Goal: Task Accomplishment & Management: Complete application form

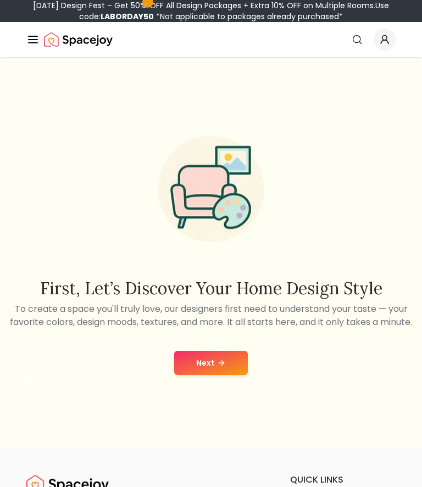
click at [199, 375] on button "Next" at bounding box center [211, 363] width 74 height 24
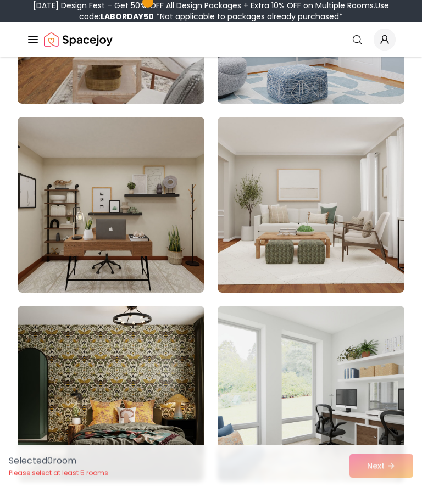
scroll to position [864, 0]
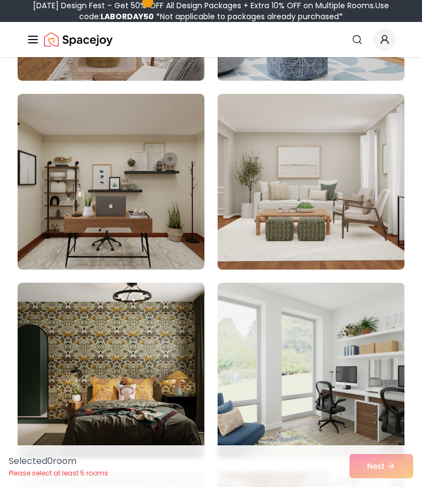
click at [92, 185] on img at bounding box center [111, 182] width 187 height 176
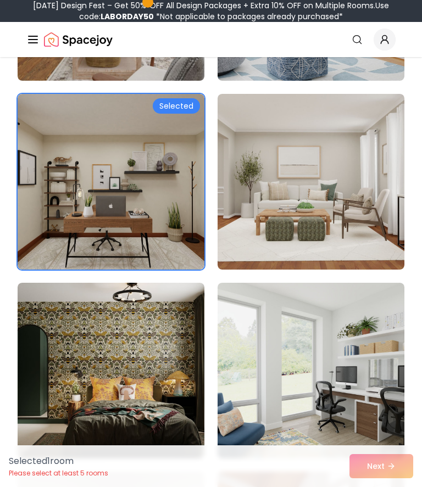
click at [101, 181] on img at bounding box center [111, 182] width 187 height 176
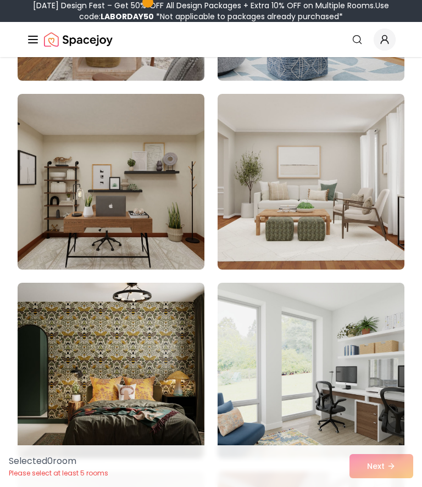
click at [94, 182] on img at bounding box center [111, 182] width 187 height 176
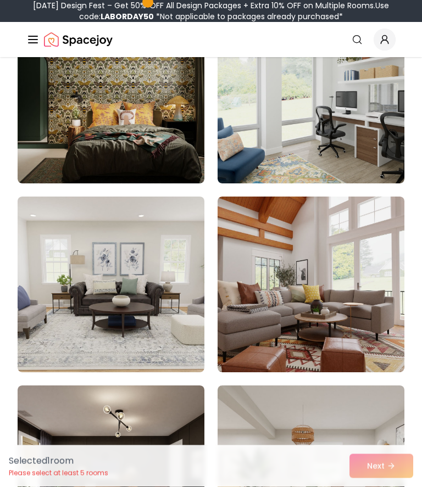
scroll to position [1140, 0]
click at [365, 137] on img at bounding box center [311, 96] width 187 height 176
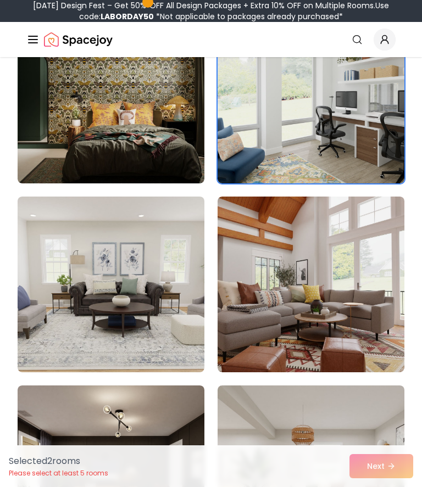
scroll to position [1210, 0]
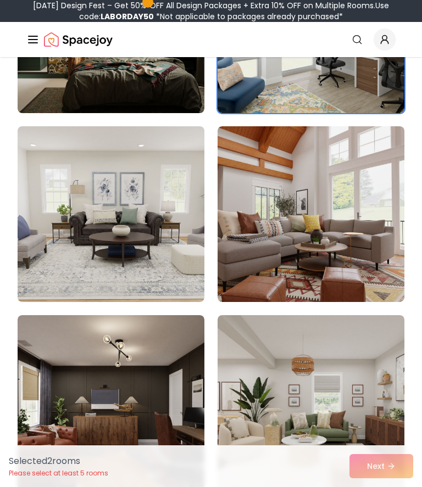
click at [179, 387] on img at bounding box center [111, 403] width 187 height 176
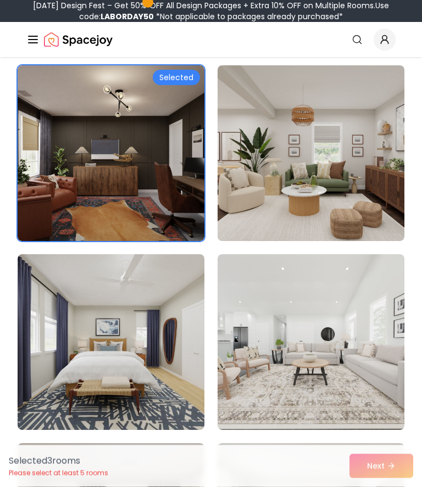
scroll to position [1463, 0]
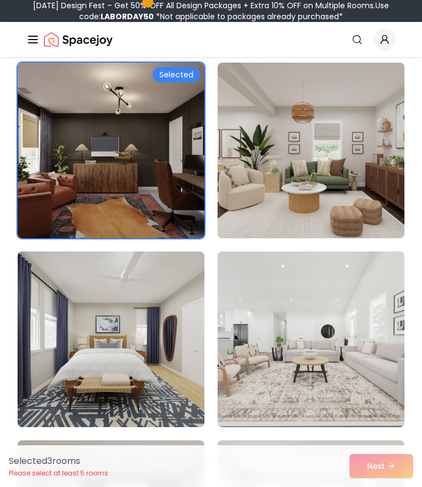
click at [383, 487] on div "Selected 3 room s Please select at least 5 rooms Next" at bounding box center [211, 467] width 422 height 42
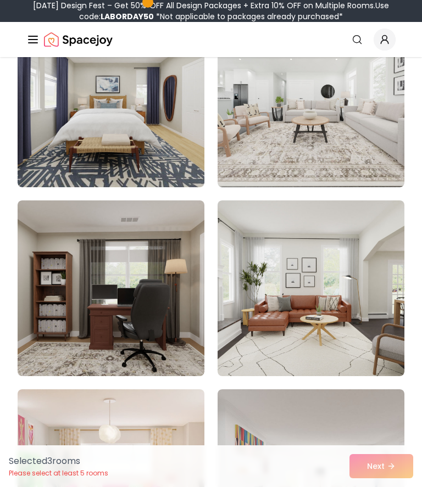
scroll to position [1785, 0]
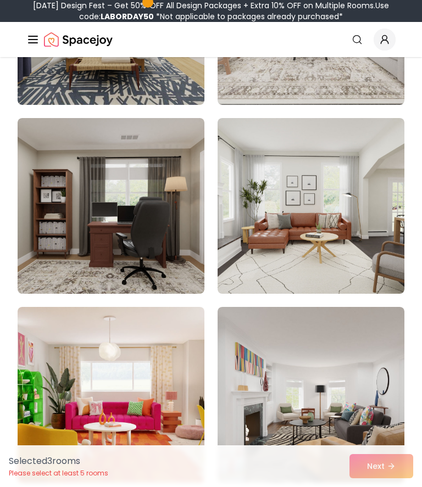
click at [70, 186] on img at bounding box center [111, 206] width 187 height 176
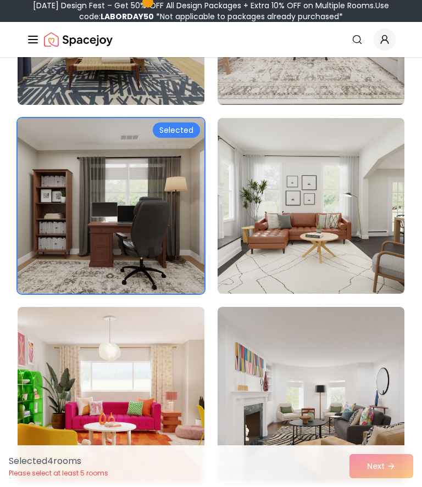
scroll to position [1847, 0]
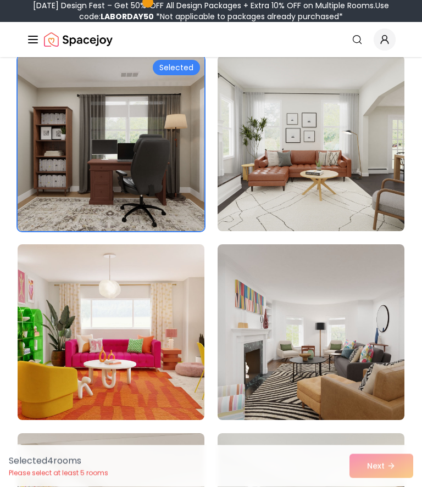
click at [68, 149] on img at bounding box center [111, 144] width 187 height 176
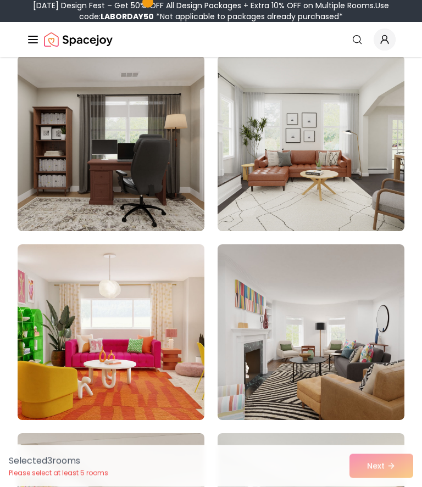
scroll to position [1848, 0]
click at [69, 180] on img at bounding box center [111, 143] width 187 height 176
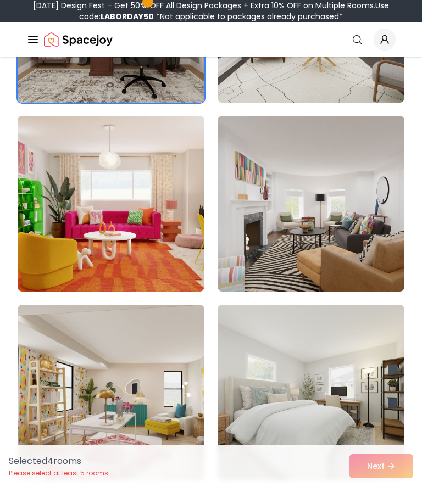
scroll to position [2150, 0]
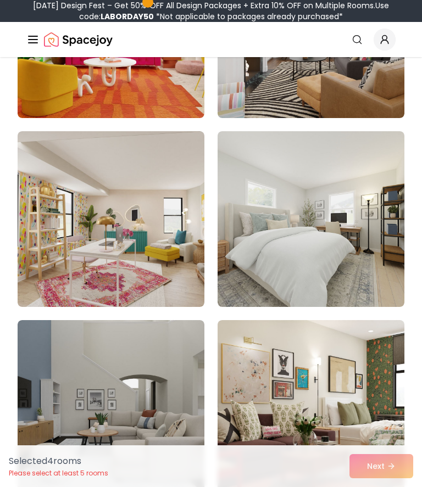
click at [335, 227] on img at bounding box center [311, 219] width 187 height 176
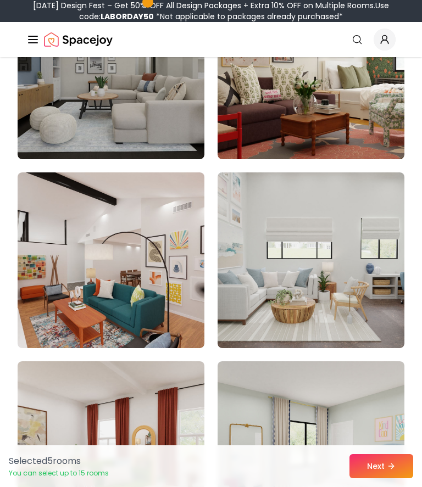
scroll to position [2539, 0]
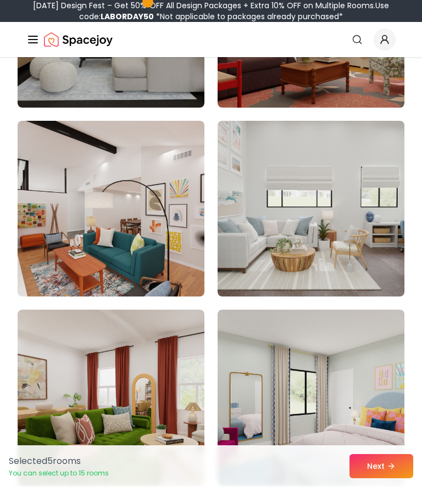
click at [326, 348] on img at bounding box center [311, 398] width 187 height 176
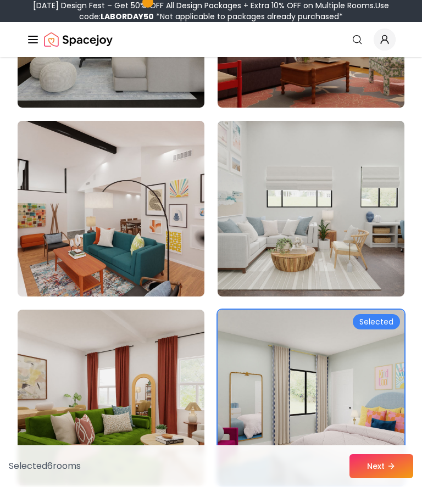
scroll to position [2568, 0]
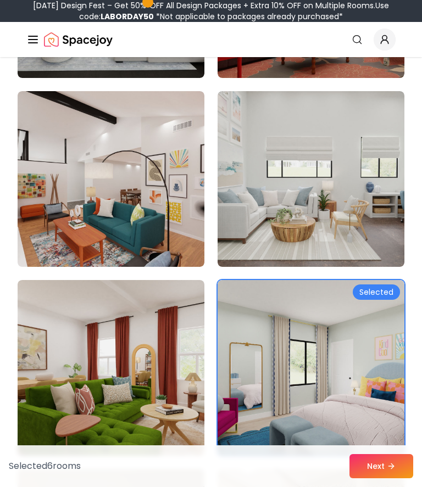
click at [377, 479] on button "Next" at bounding box center [381, 466] width 64 height 24
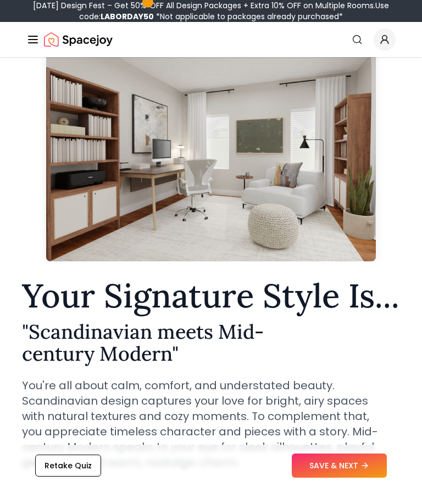
scroll to position [63, 0]
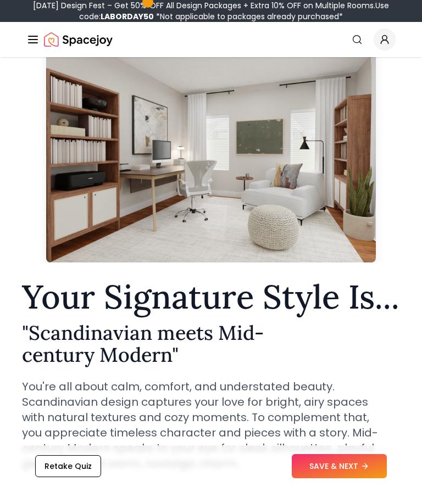
click at [341, 479] on button "SAVE & NEXT" at bounding box center [339, 466] width 95 height 24
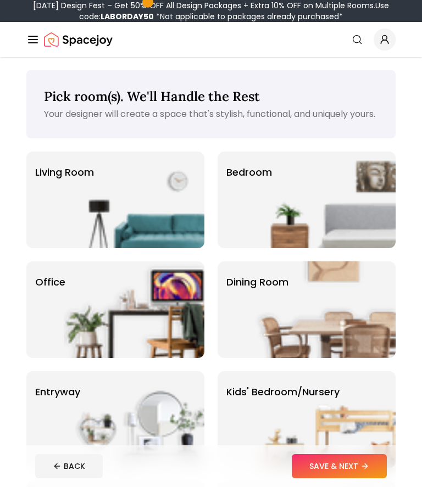
click at [357, 220] on img at bounding box center [325, 200] width 141 height 97
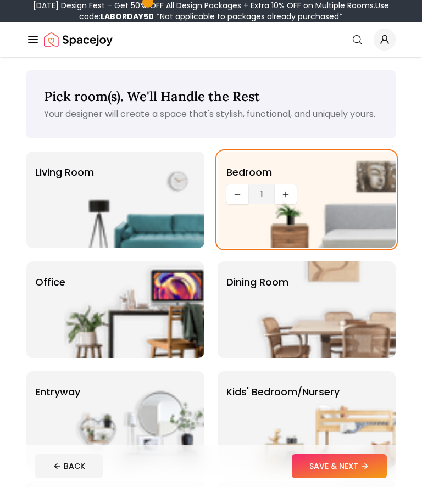
click at [338, 467] on button "SAVE & NEXT" at bounding box center [339, 466] width 95 height 24
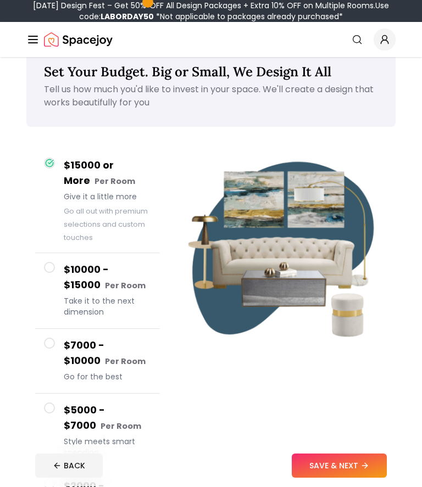
click at [50, 410] on span at bounding box center [49, 408] width 11 height 11
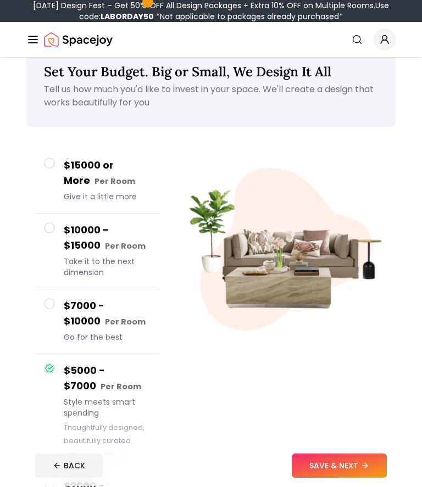
scroll to position [25, 0]
click at [353, 479] on button "SAVE & NEXT" at bounding box center [339, 466] width 95 height 24
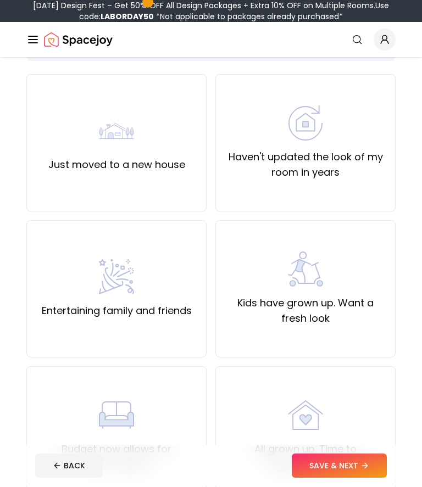
scroll to position [91, 0]
click at [68, 125] on div "Just moved to a new house" at bounding box center [116, 142] width 137 height 59
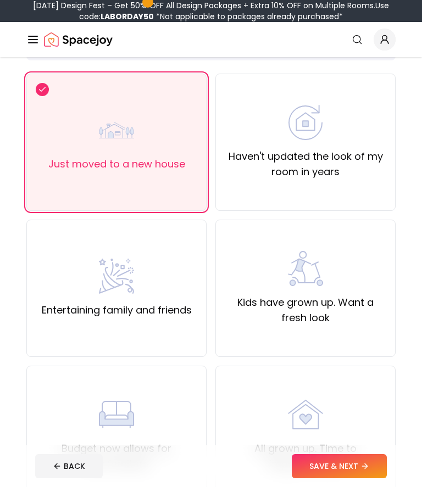
click at [345, 479] on button "SAVE & NEXT" at bounding box center [339, 466] width 95 height 24
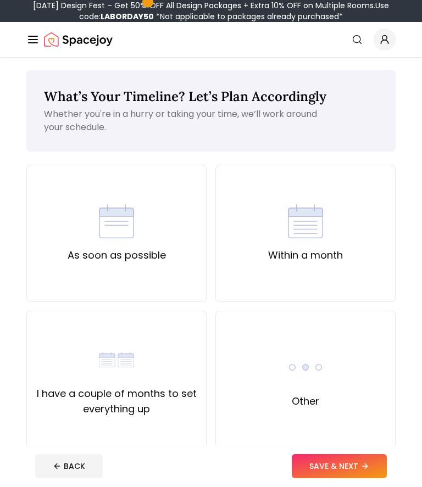
click at [174, 227] on div "As soon as possible" at bounding box center [116, 233] width 180 height 137
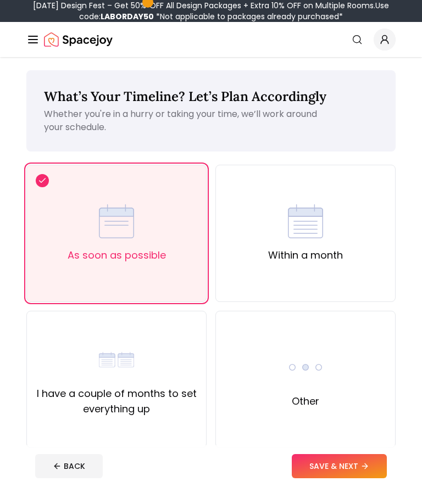
click at [333, 479] on button "SAVE & NEXT" at bounding box center [339, 466] width 95 height 24
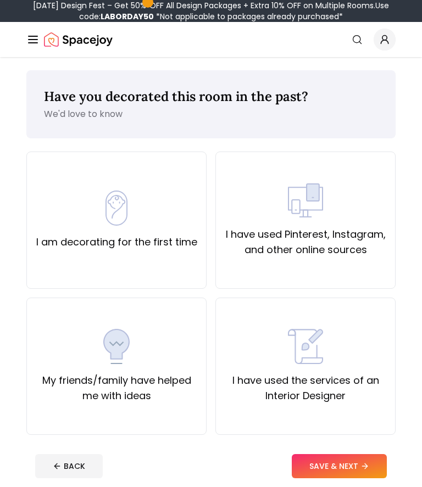
click at [242, 198] on div "I have used Pinterest, Instagram, and other online sources" at bounding box center [306, 220] width 162 height 75
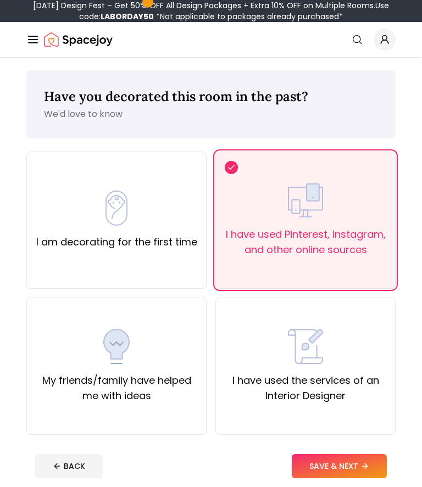
click at [331, 467] on button "SAVE & NEXT" at bounding box center [339, 466] width 95 height 24
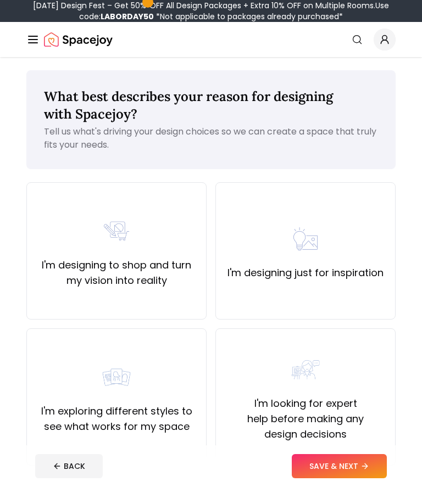
click at [96, 215] on div "I'm designing to shop and turn my vision into reality" at bounding box center [117, 251] width 162 height 75
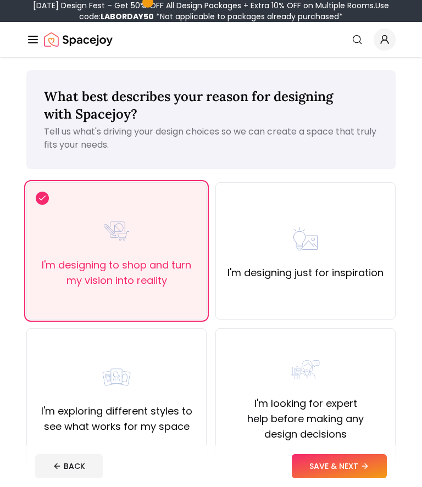
click at [100, 221] on img at bounding box center [116, 231] width 35 height 35
click at [330, 230] on div "I'm designing just for inspiration" at bounding box center [305, 250] width 156 height 59
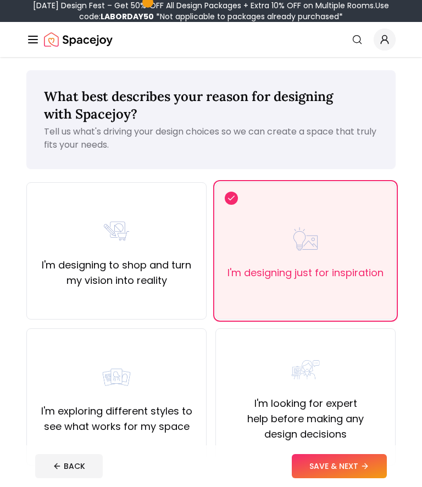
click at [89, 215] on div "I'm designing to shop and turn my vision into reality" at bounding box center [117, 251] width 162 height 75
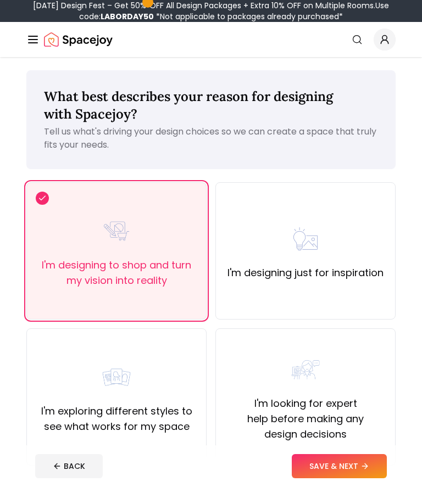
click at [346, 479] on button "SAVE & NEXT" at bounding box center [339, 466] width 95 height 24
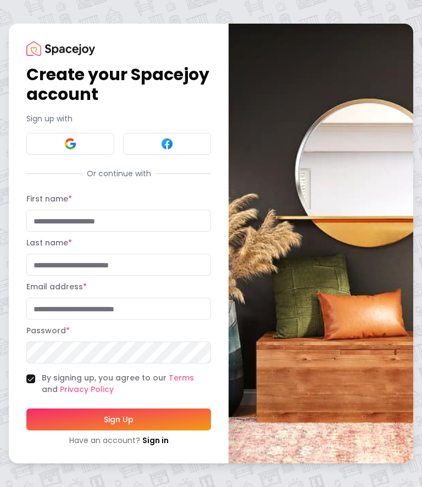
click at [147, 155] on button at bounding box center [167, 144] width 88 height 22
